Goal: Task Accomplishment & Management: Use online tool/utility

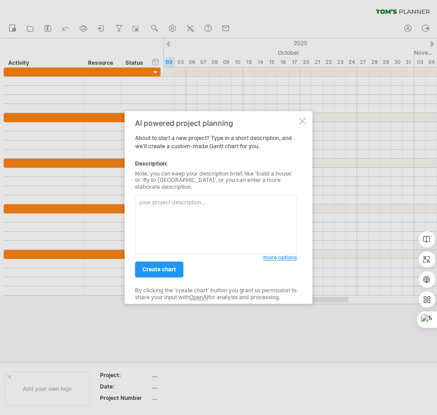
click at [198, 204] on textarea at bounding box center [216, 224] width 162 height 59
type textarea "練"
type textarea "ㄍ"
click at [173, 269] on span "create chart" at bounding box center [159, 270] width 34 height 7
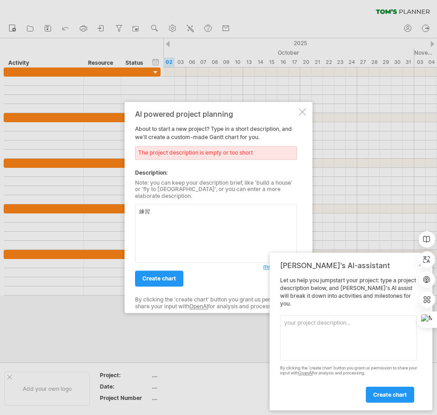
click at [167, 227] on textarea "練習" at bounding box center [216, 233] width 162 height 59
drag, startPoint x: 161, startPoint y: 205, endPoint x: 136, endPoint y: 209, distance: 24.9
click at [136, 209] on textarea "練習" at bounding box center [216, 233] width 162 height 59
paste textarea "工作分解結構清單列出了11項任務，每項任務都有編號、說明、需時，以及前置任務。其中，某些依存任務可以擁有一個或多個前置任務。"
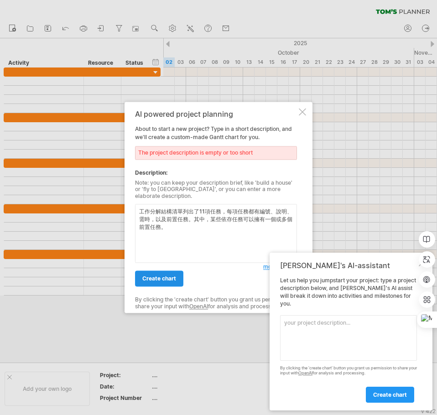
type textarea "工作分解結構清單列出了11項任務，每項任務都有編號、說明、需時，以及前置任務。其中，某些依存任務可以擁有一個或多個前置任務。"
click at [174, 276] on span "create chart" at bounding box center [159, 279] width 34 height 7
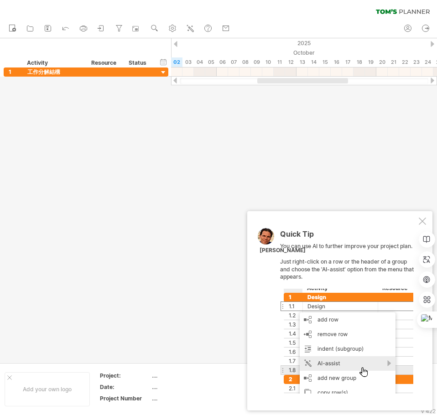
click at [420, 218] on div at bounding box center [422, 221] width 7 height 7
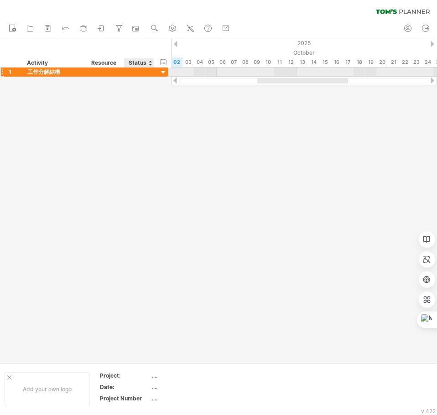
click at [161, 70] on div at bounding box center [163, 72] width 9 height 9
click at [162, 72] on div at bounding box center [163, 72] width 9 height 9
click at [163, 73] on div at bounding box center [163, 72] width 9 height 9
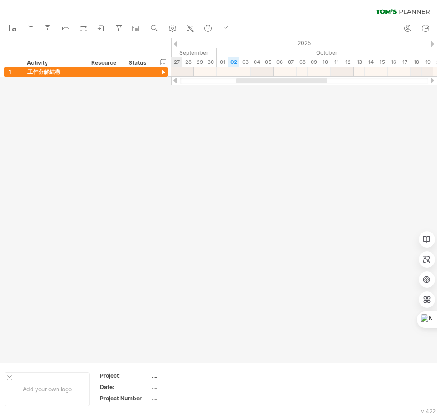
drag, startPoint x: 319, startPoint y: 82, endPoint x: 314, endPoint y: 54, distance: 27.8
click at [294, 106] on div "Trying to reach [DOMAIN_NAME] Connected again... 0% clear filter new 1" at bounding box center [218, 207] width 437 height 415
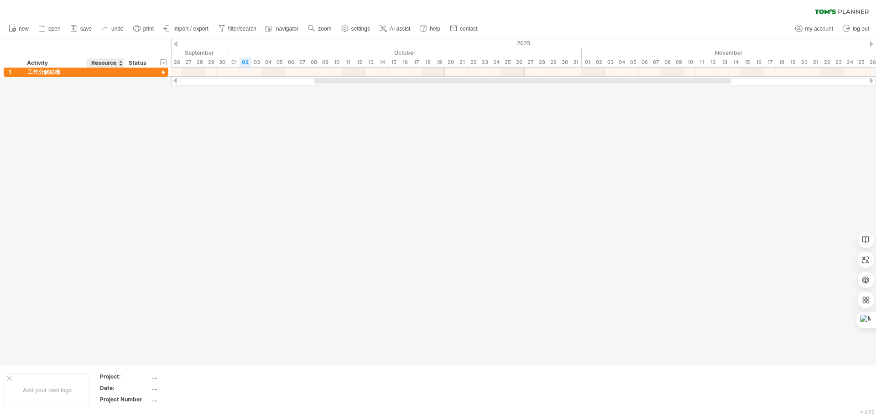
click at [102, 67] on div "Resource" at bounding box center [105, 62] width 28 height 9
click at [101, 73] on div at bounding box center [106, 72] width 28 height 9
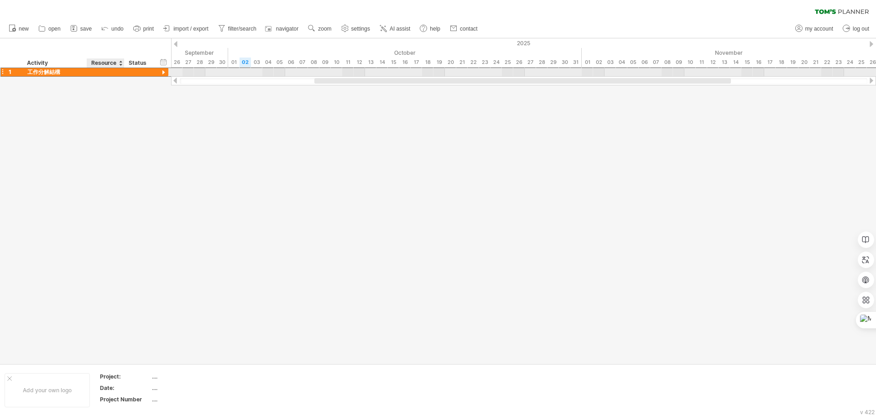
click at [101, 73] on input "text" at bounding box center [106, 72] width 28 height 9
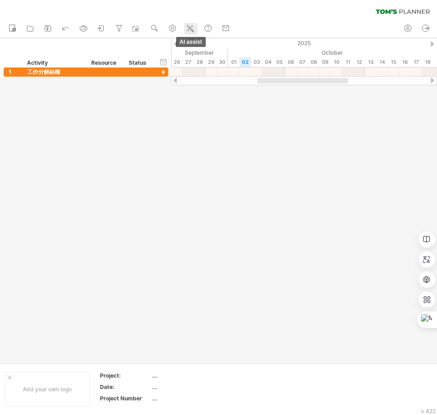
click at [197, 30] on link "AI assist" at bounding box center [190, 29] width 13 height 12
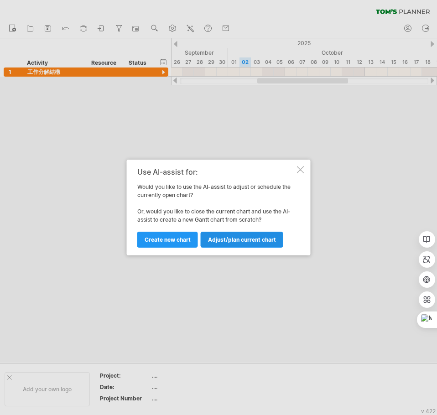
click at [242, 239] on span "Adjust/plan current chart" at bounding box center [242, 239] width 68 height 7
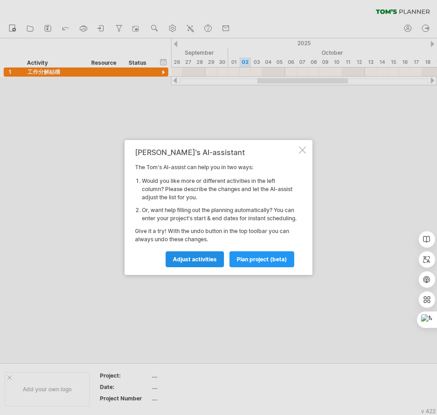
click at [206, 261] on span "Adjust activities" at bounding box center [195, 259] width 44 height 7
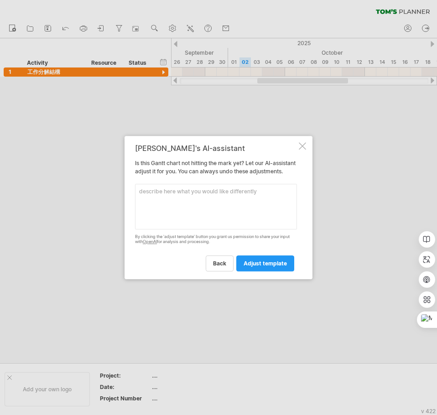
click at [237, 189] on textarea at bounding box center [216, 207] width 162 height 46
click at [224, 267] on span "back" at bounding box center [219, 263] width 13 height 7
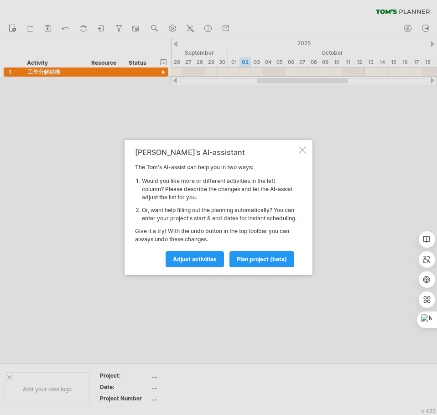
click at [298, 146] on div "[PERSON_NAME]'s AI-assistant The [PERSON_NAME]'s AI-assist can help you in two …" at bounding box center [219, 207] width 188 height 135
click at [302, 146] on div at bounding box center [302, 149] width 7 height 7
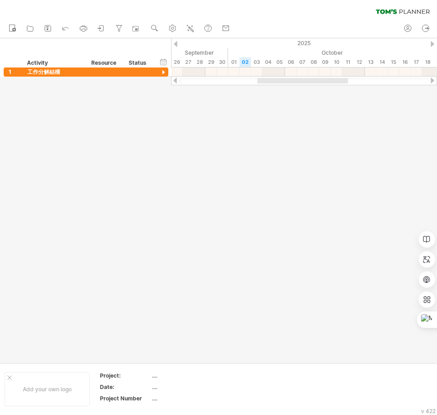
click at [302, 146] on div at bounding box center [218, 200] width 437 height 324
click at [60, 26] on link "undo" at bounding box center [66, 29] width 13 height 12
click at [65, 27] on icon at bounding box center [65, 27] width 9 height 9
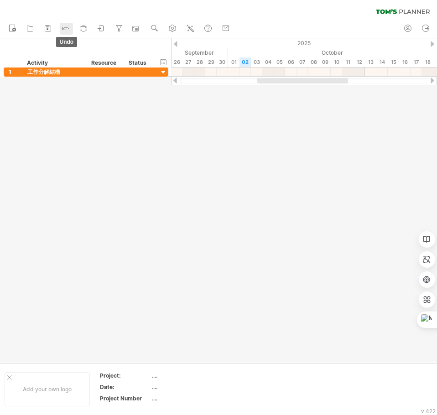
click at [65, 27] on icon at bounding box center [65, 27] width 9 height 9
click at [61, 27] on link "undo" at bounding box center [66, 29] width 13 height 12
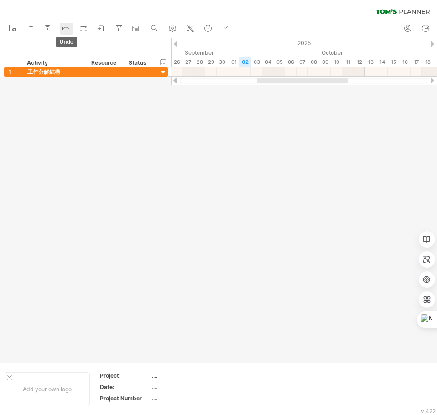
click at [61, 27] on link "undo" at bounding box center [66, 29] width 13 height 12
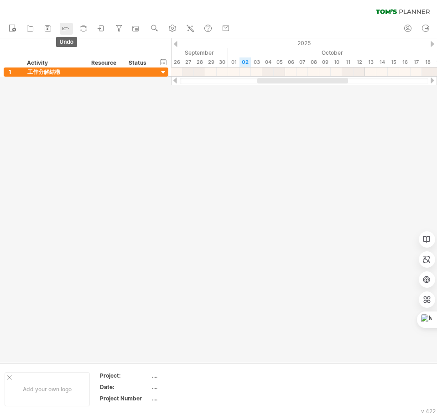
click at [61, 27] on link "undo" at bounding box center [66, 29] width 13 height 12
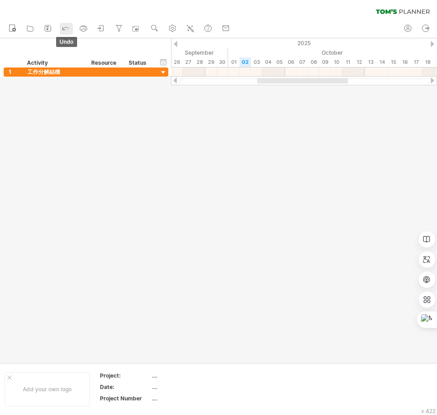
click at [65, 30] on icon at bounding box center [65, 27] width 9 height 9
click at [168, 33] on link "settings" at bounding box center [173, 29] width 13 height 12
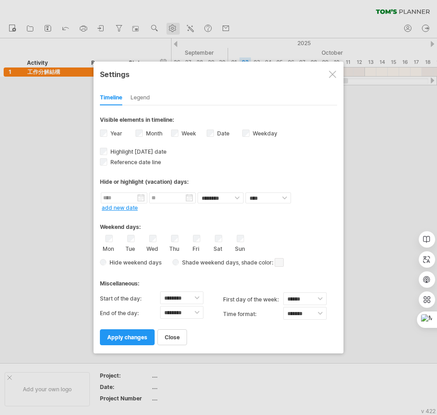
select select "*"
select select "**"
click at [335, 77] on div at bounding box center [332, 74] width 7 height 7
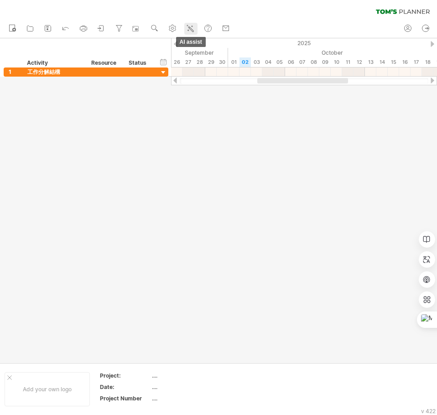
click at [191, 23] on link "AI assist" at bounding box center [190, 29] width 13 height 12
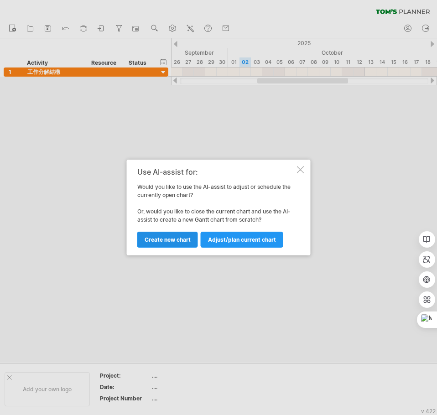
click at [173, 237] on span "Create new chart" at bounding box center [168, 239] width 46 height 7
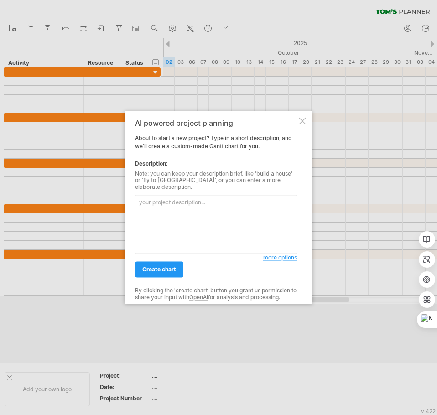
click at [279, 256] on span "more options" at bounding box center [280, 258] width 34 height 7
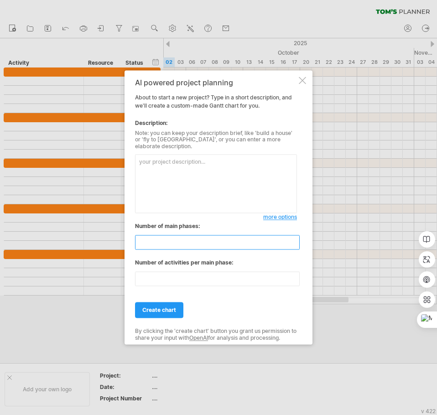
click at [166, 239] on input "**" at bounding box center [217, 242] width 165 height 15
type input "**"
click at [175, 171] on textarea at bounding box center [216, 184] width 162 height 59
click at [166, 157] on textarea at bounding box center [216, 184] width 162 height 59
click at [303, 81] on div at bounding box center [302, 80] width 7 height 7
